Goal: Navigation & Orientation: Find specific page/section

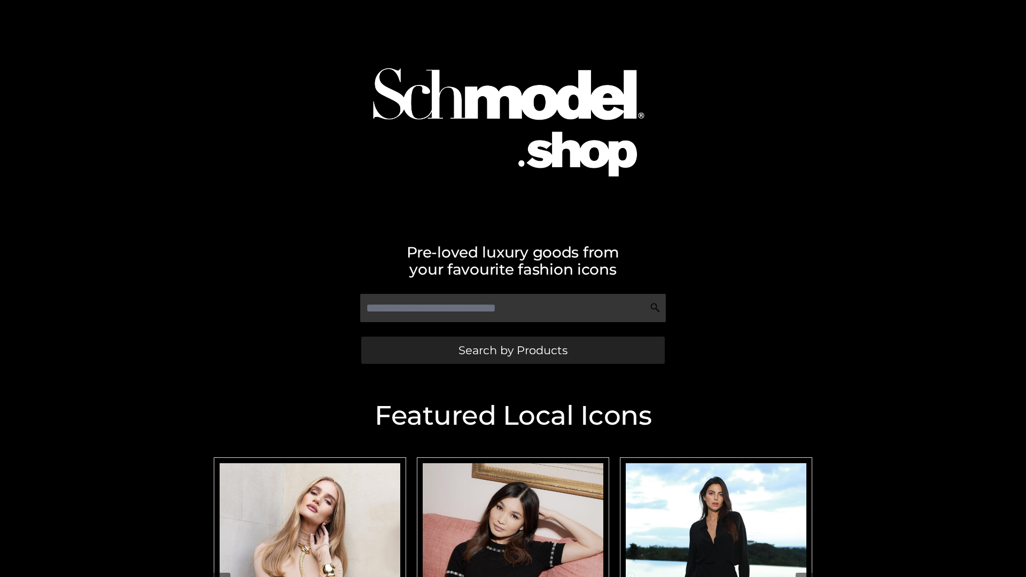
click at [513, 350] on span "Search by Products" at bounding box center [513, 350] width 109 height 11
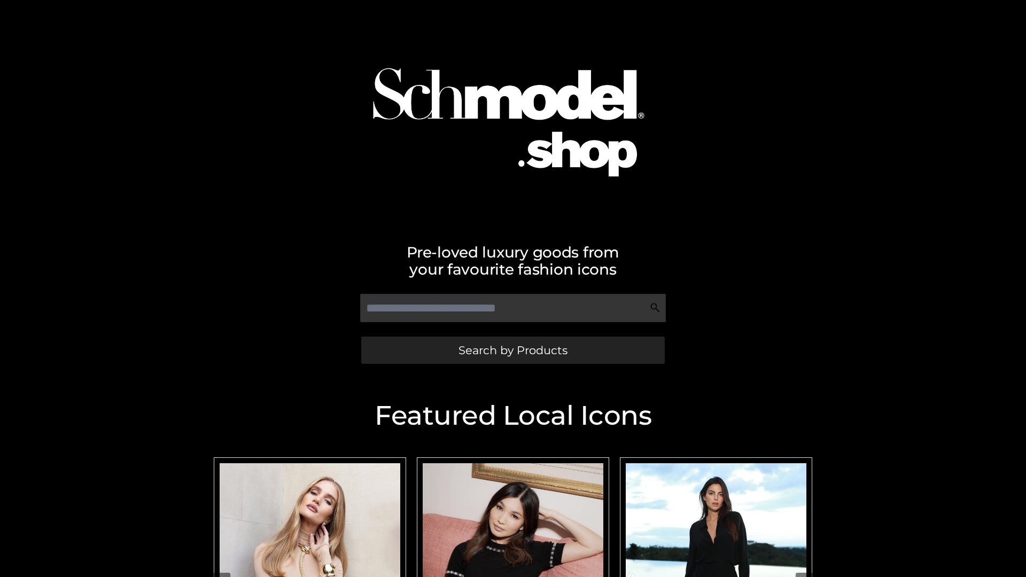
click at [513, 350] on span "Search by Products" at bounding box center [513, 350] width 109 height 11
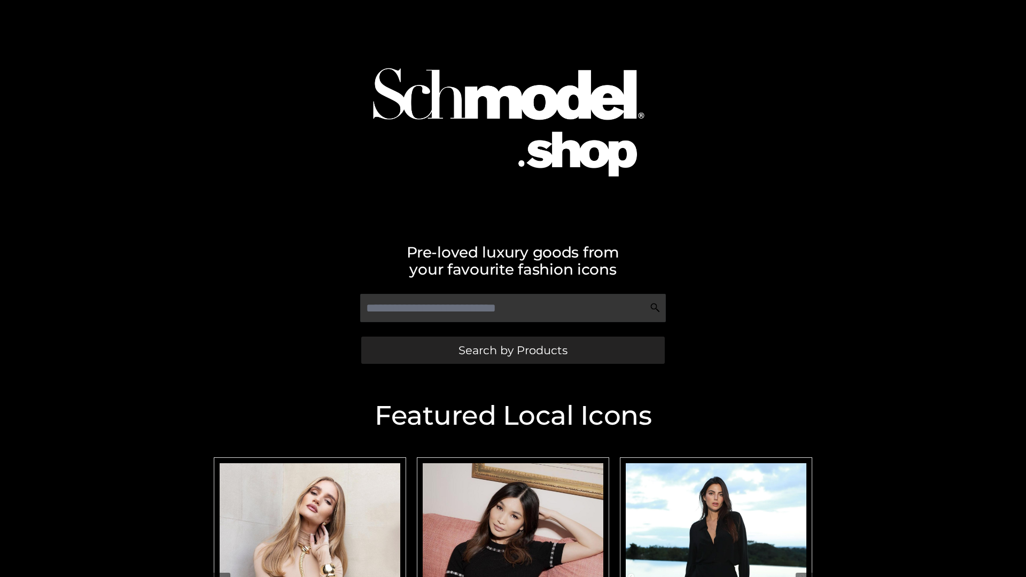
click at [513, 350] on span "Search by Products" at bounding box center [513, 350] width 109 height 11
